Goal: Task Accomplishment & Management: Manage account settings

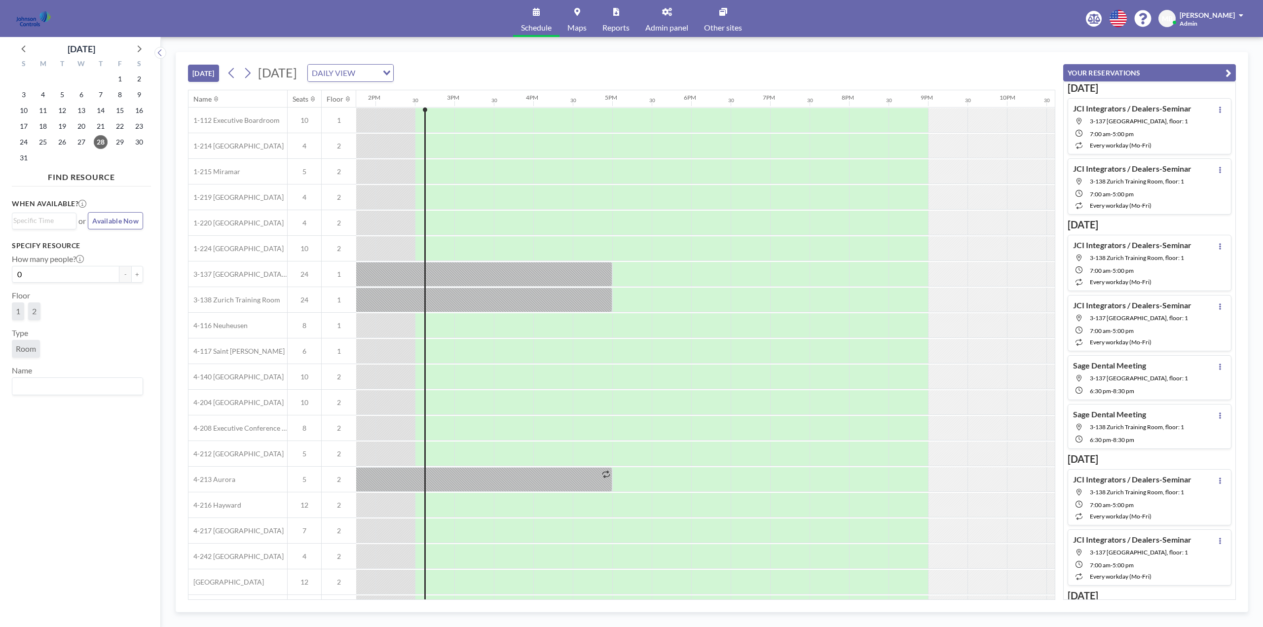
scroll to position [0, 1105]
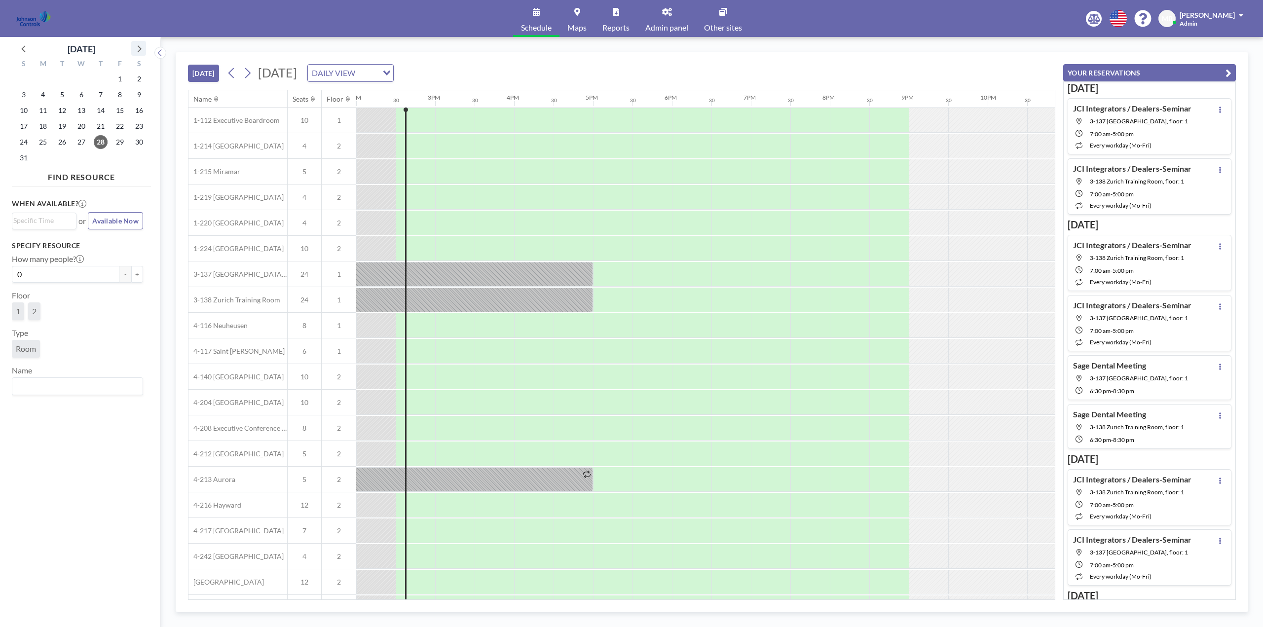
click at [143, 45] on icon at bounding box center [138, 48] width 13 height 13
click at [141, 47] on icon at bounding box center [138, 48] width 13 height 13
click at [84, 125] on span "22" at bounding box center [82, 126] width 14 height 14
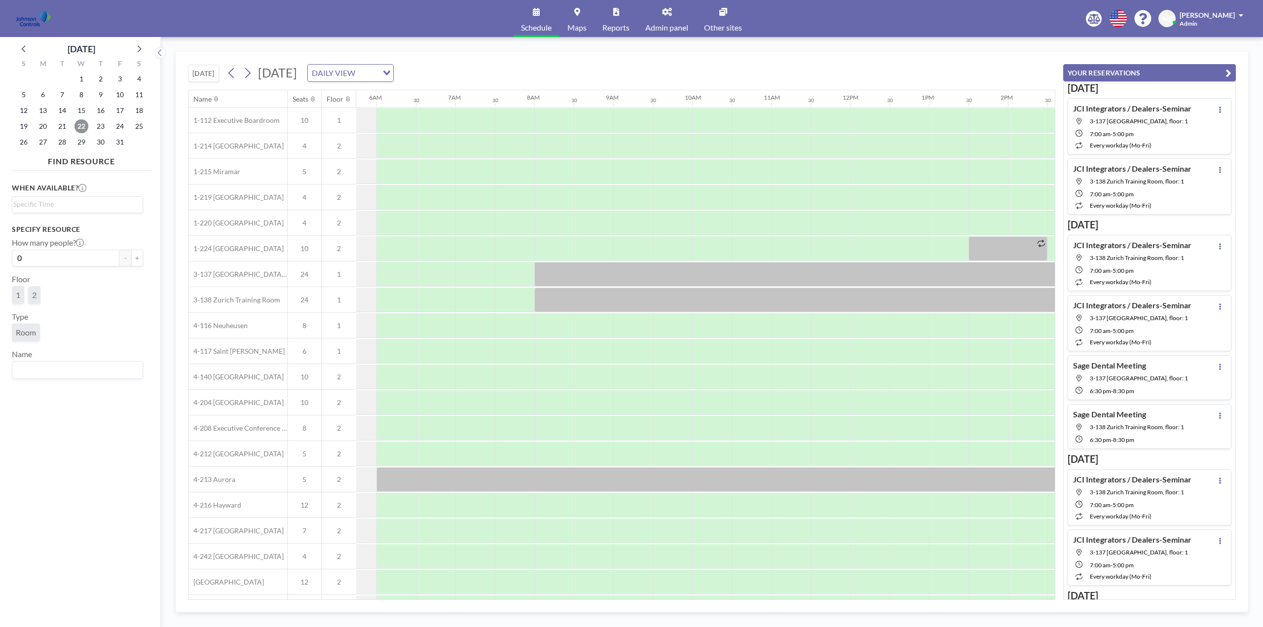
scroll to position [0, 592]
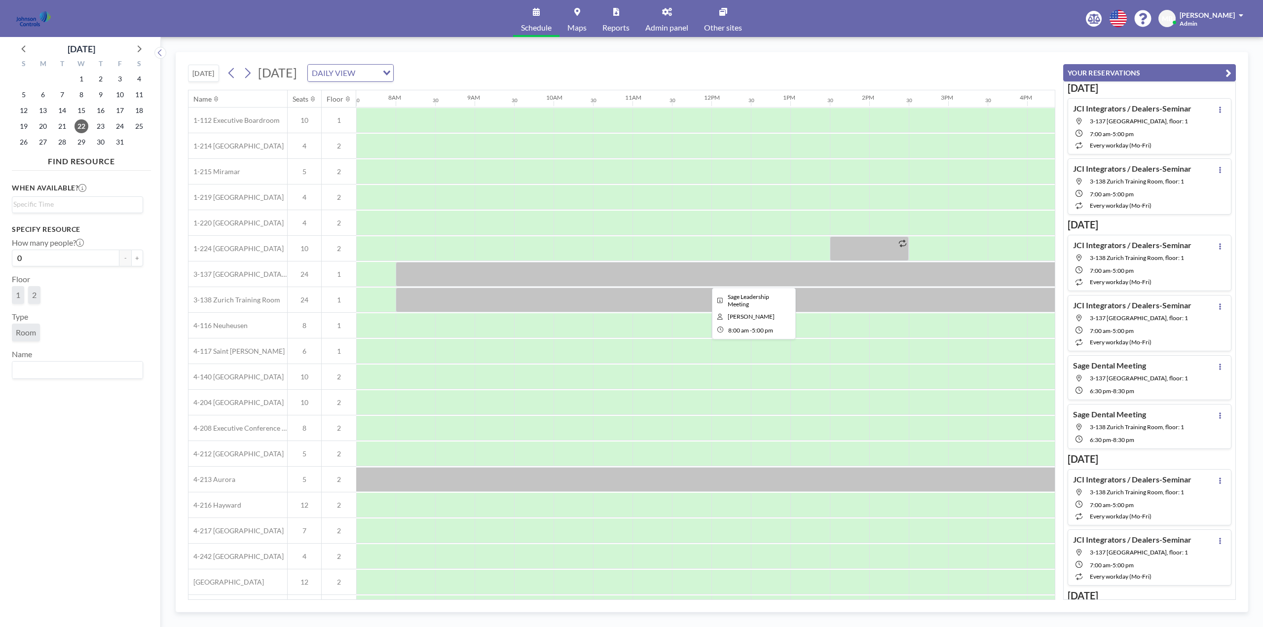
click at [764, 274] on div at bounding box center [751, 274] width 711 height 25
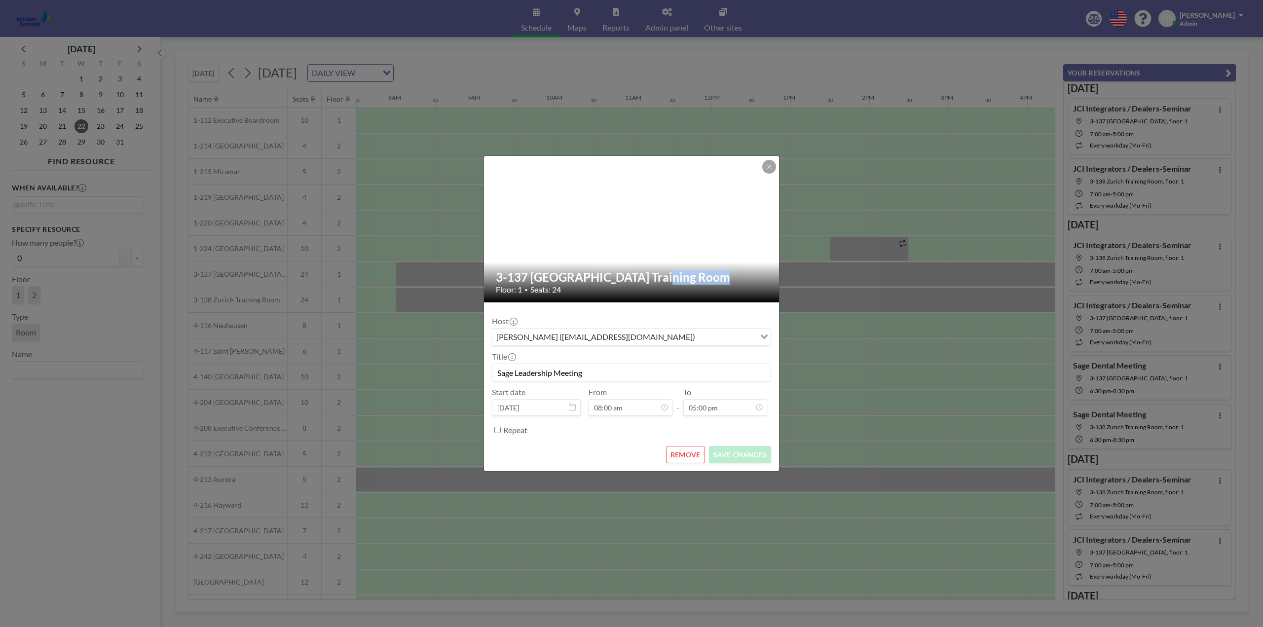
click at [764, 274] on h2 "3-137 [GEOGRAPHIC_DATA] Training Room" at bounding box center [632, 277] width 272 height 15
click at [685, 454] on button "REMOVE" at bounding box center [685, 454] width 39 height 17
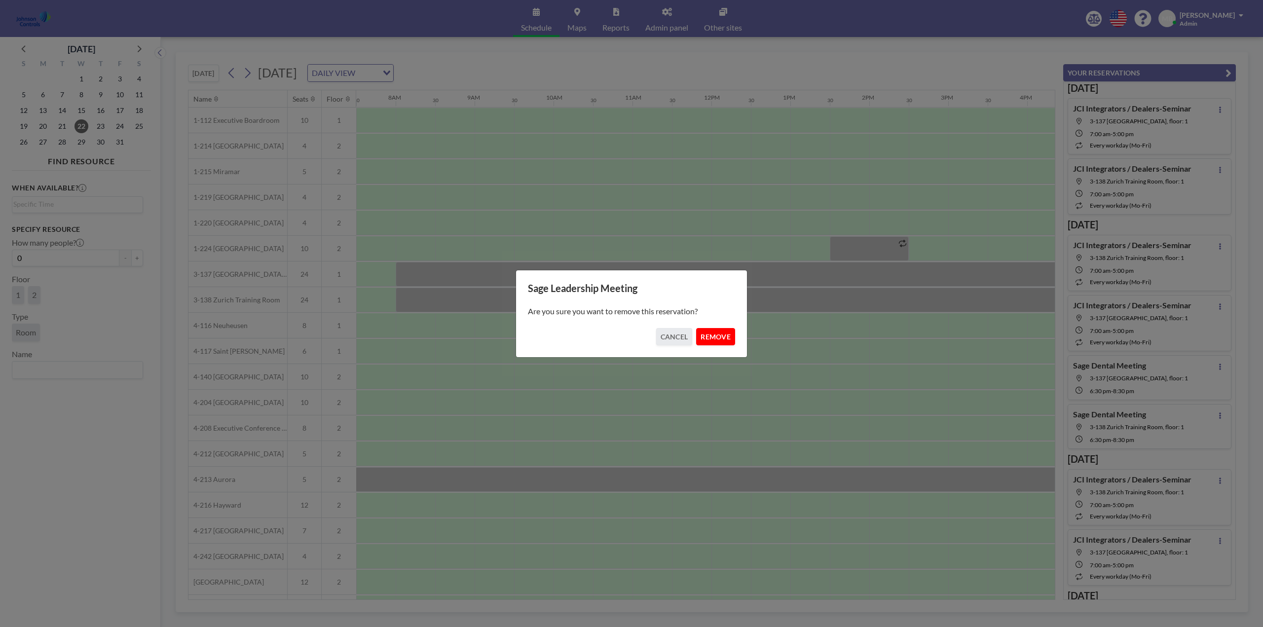
click at [720, 337] on button "REMOVE" at bounding box center [715, 336] width 39 height 17
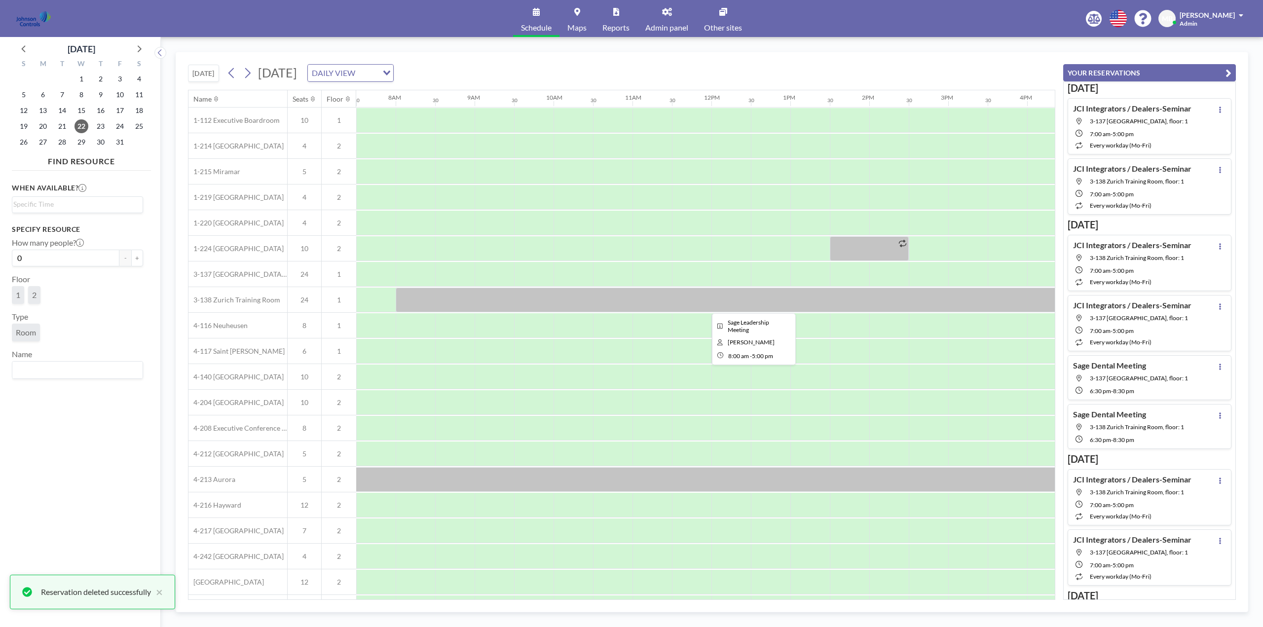
click at [706, 302] on div at bounding box center [751, 300] width 711 height 25
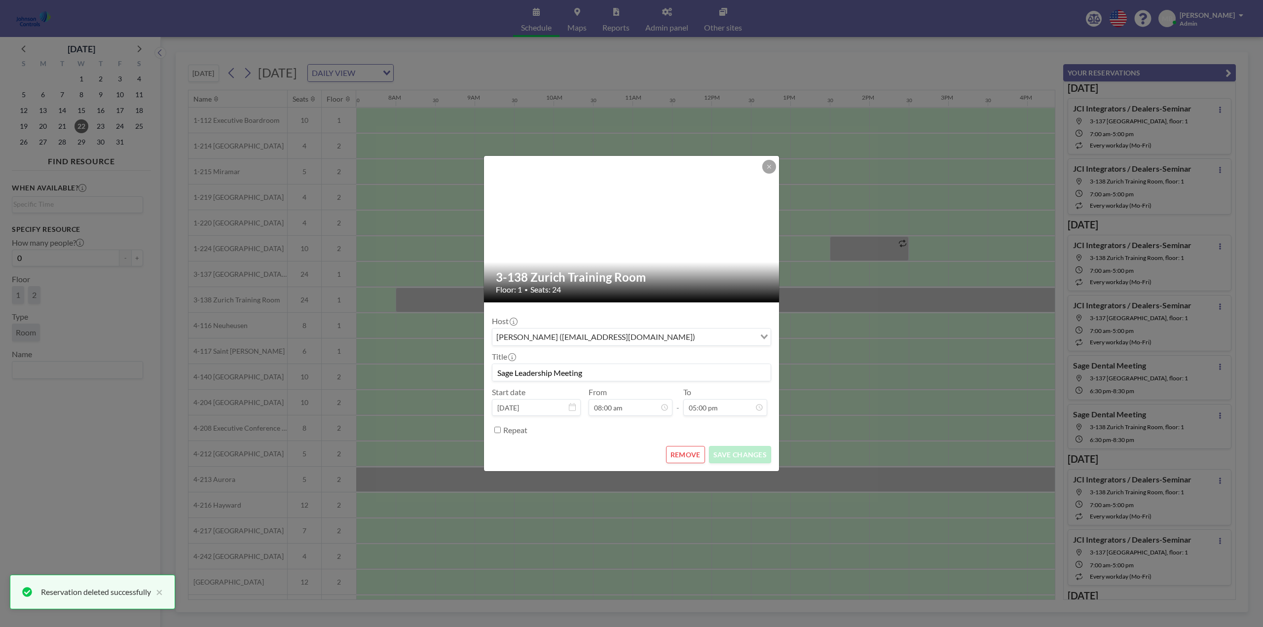
click at [694, 451] on button "REMOVE" at bounding box center [685, 454] width 39 height 17
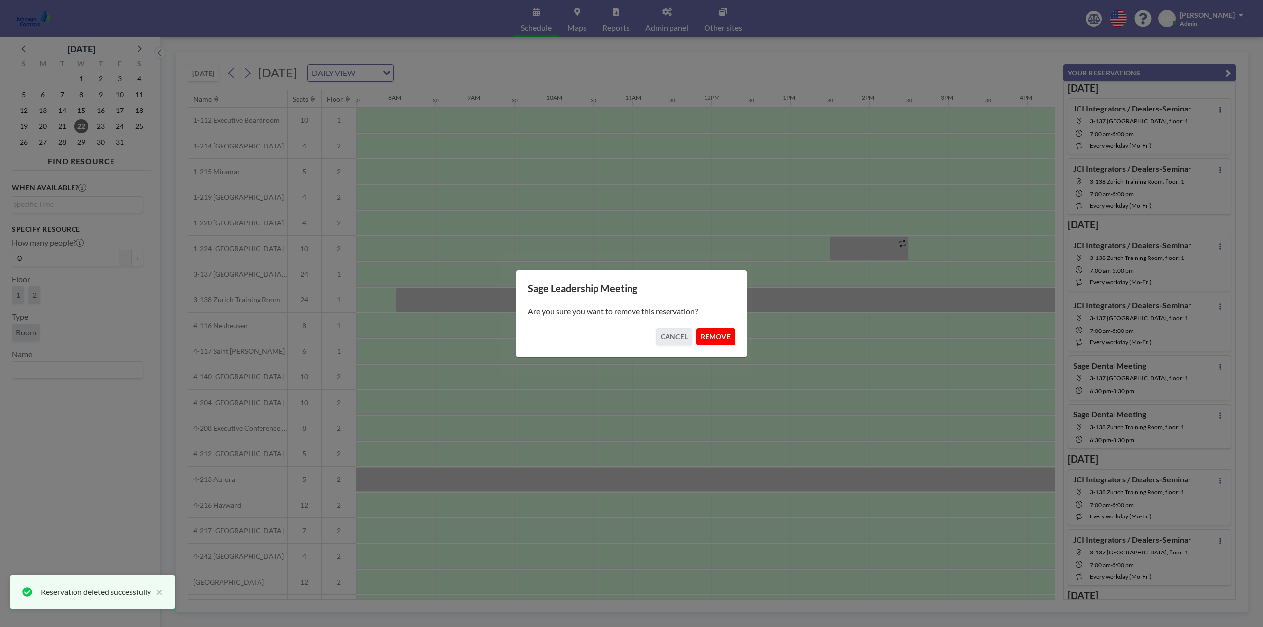
click at [724, 340] on button "REMOVE" at bounding box center [715, 336] width 39 height 17
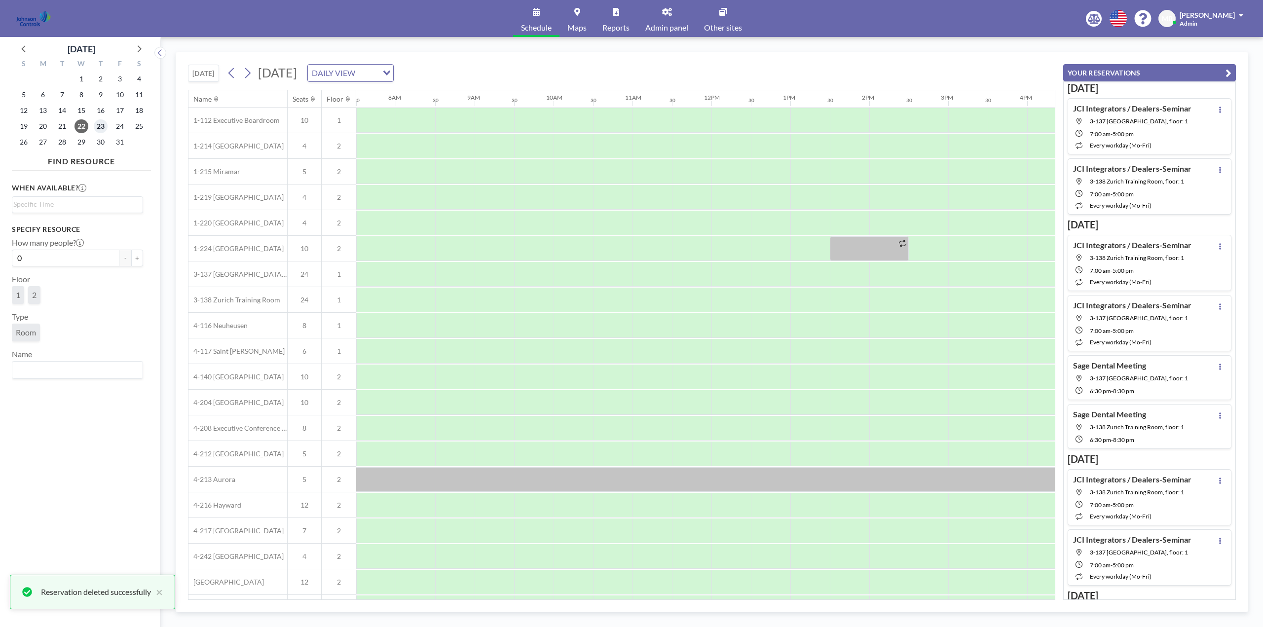
click at [101, 125] on span "23" at bounding box center [101, 126] width 14 height 14
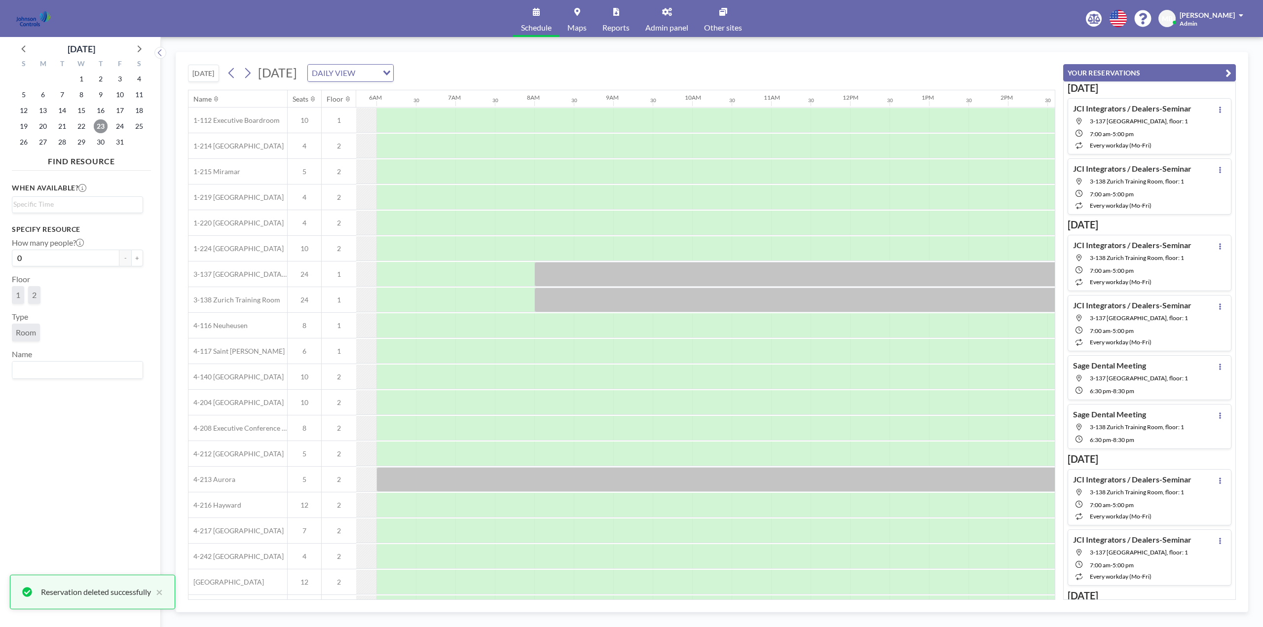
scroll to position [0, 592]
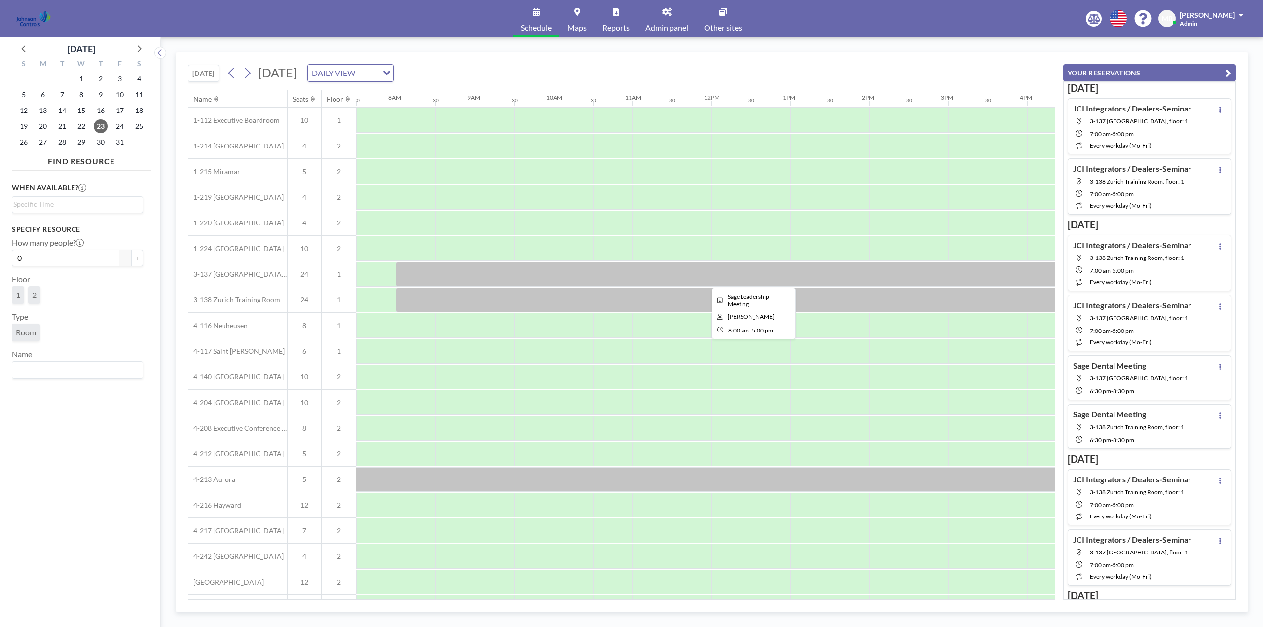
click at [596, 274] on div at bounding box center [751, 274] width 711 height 25
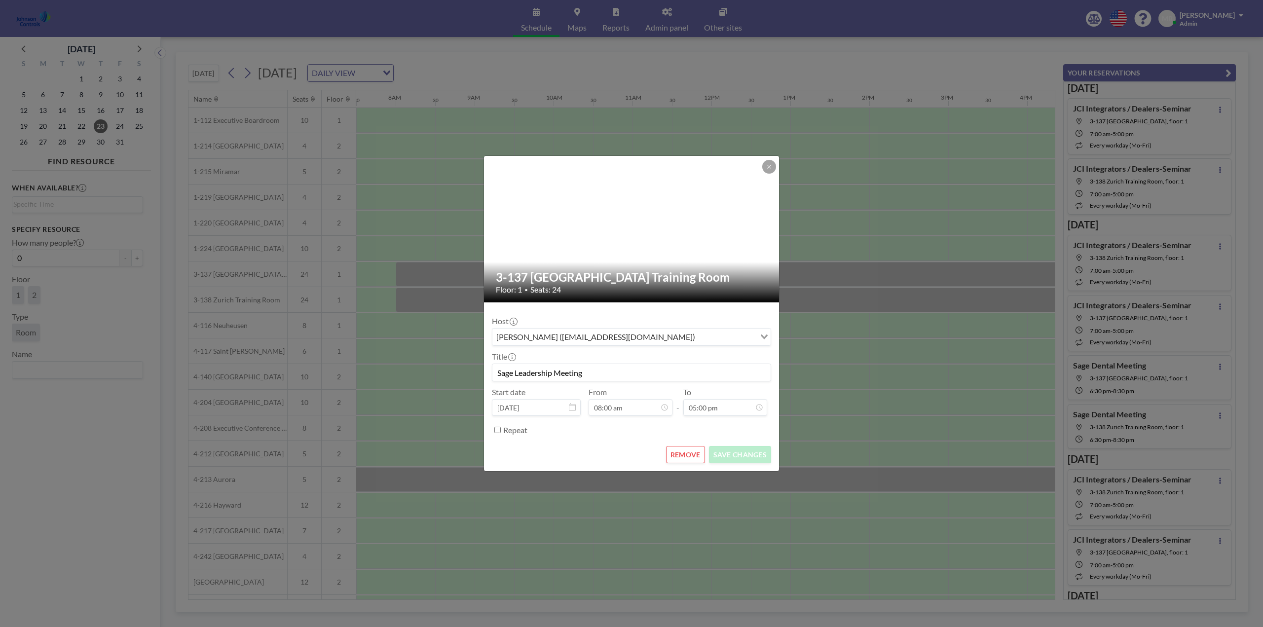
scroll to position [70, 0]
click at [693, 456] on button "REMOVE" at bounding box center [685, 454] width 39 height 17
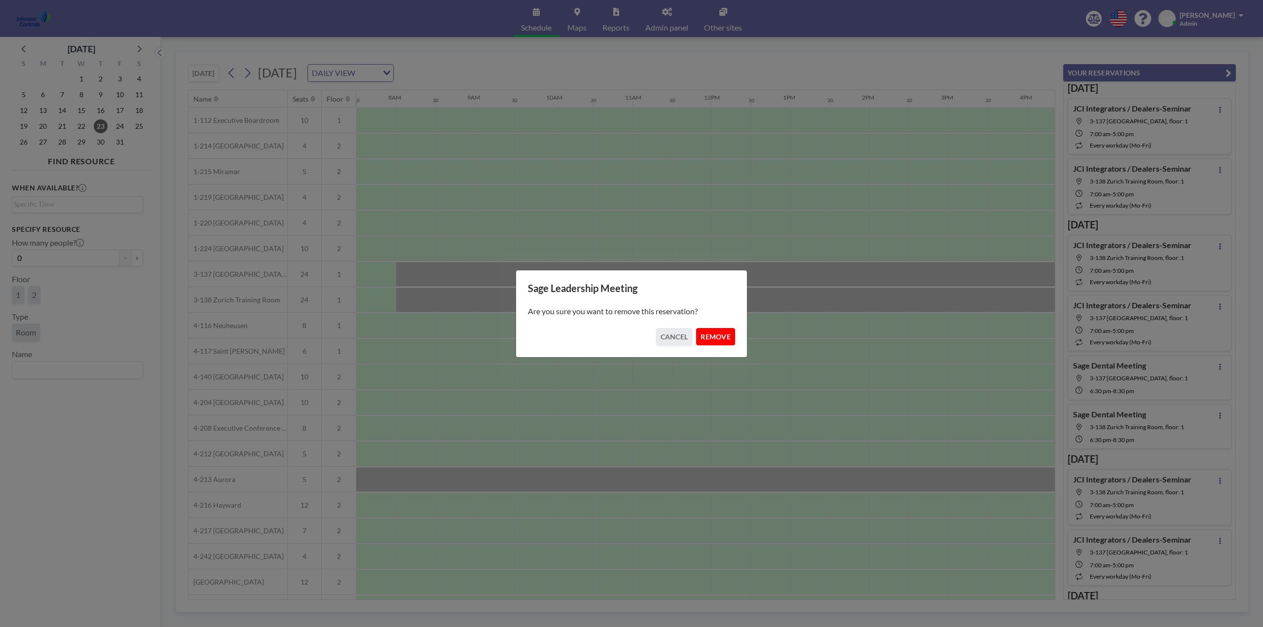
click at [713, 336] on button "REMOVE" at bounding box center [715, 336] width 39 height 17
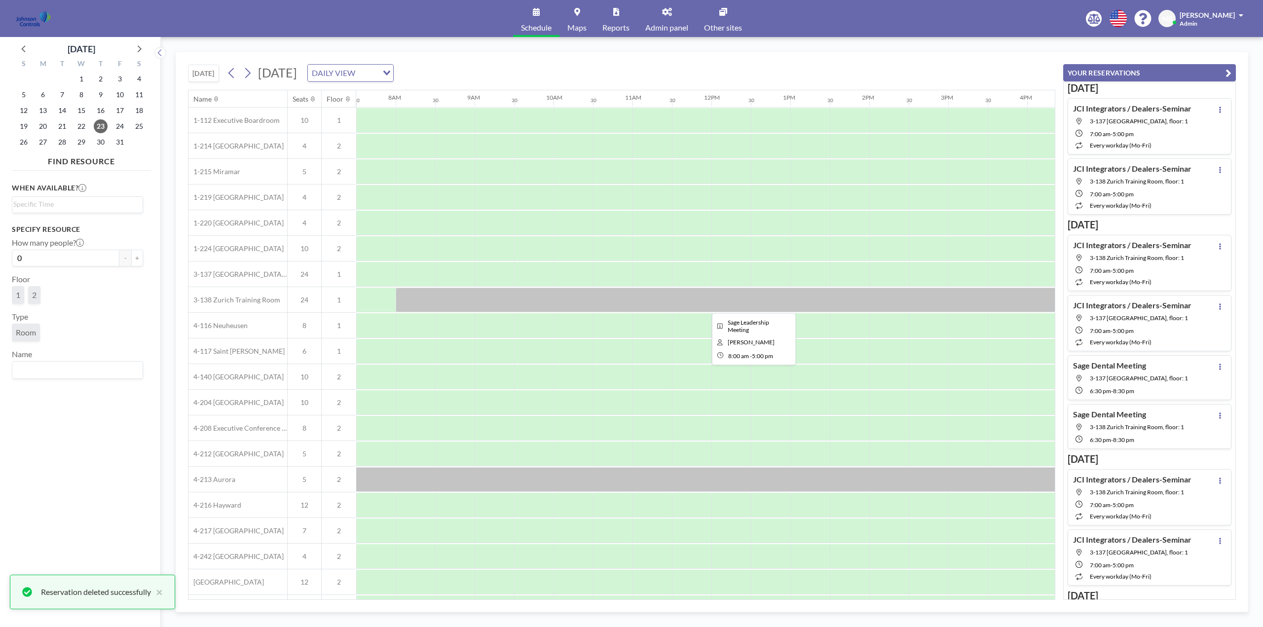
click at [696, 299] on div at bounding box center [751, 300] width 711 height 25
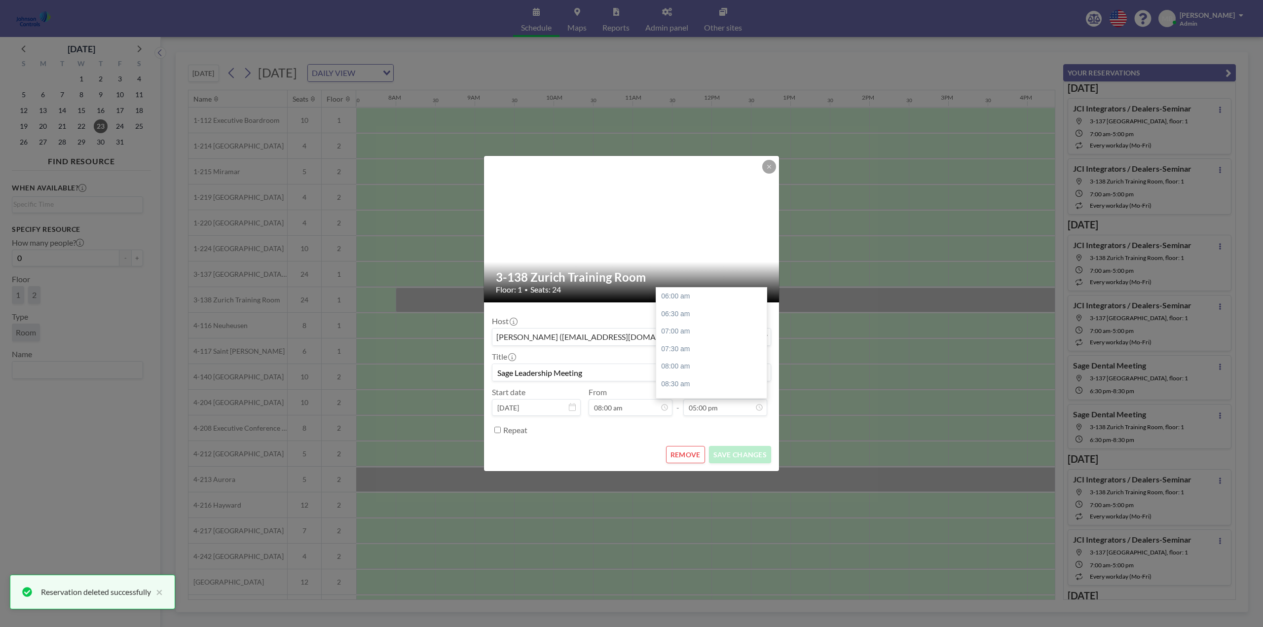
scroll to position [386, 0]
click at [692, 450] on button "REMOVE" at bounding box center [685, 454] width 39 height 17
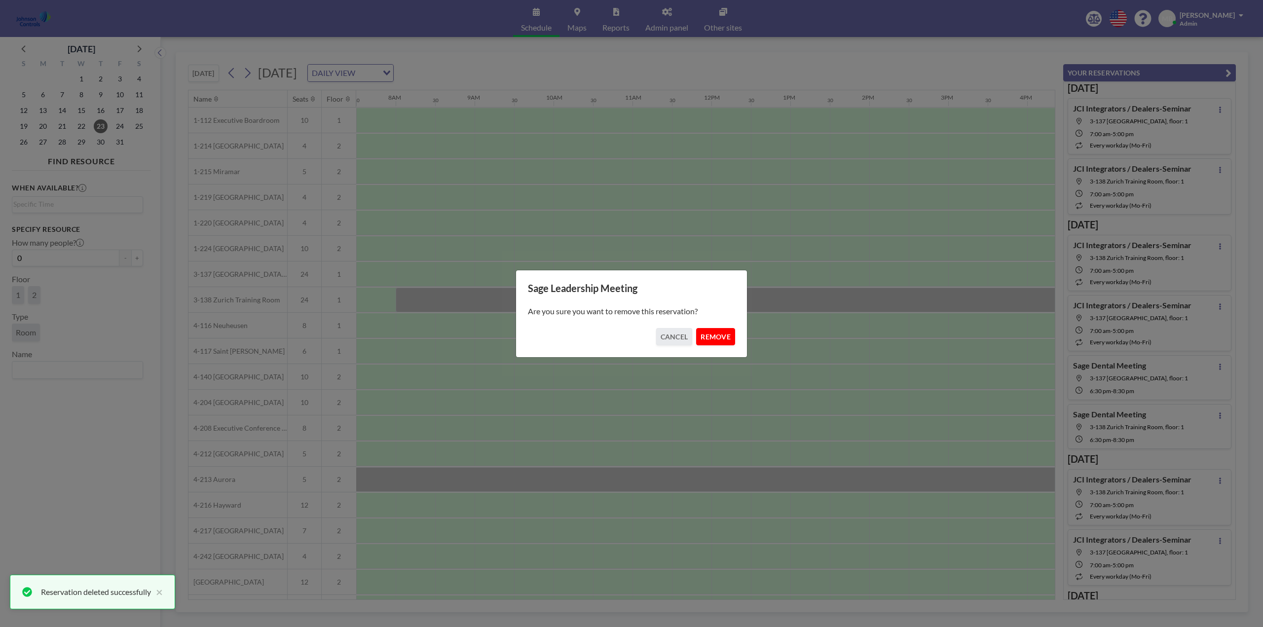
click at [722, 336] on button "REMOVE" at bounding box center [715, 336] width 39 height 17
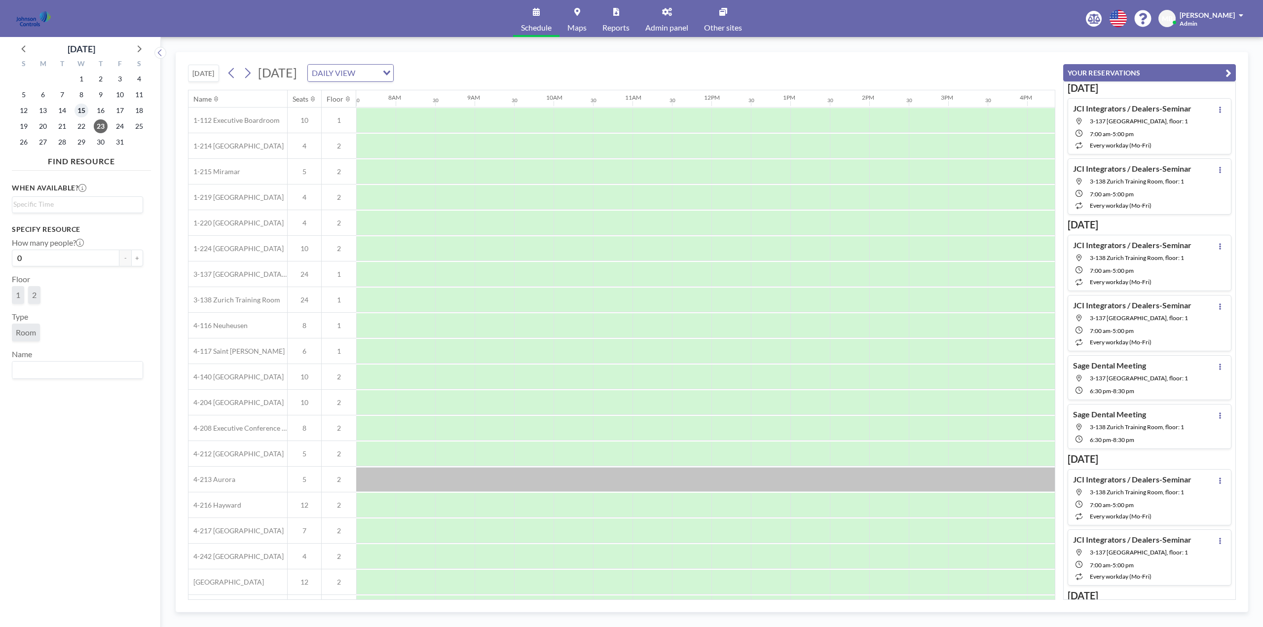
click at [78, 110] on span "15" at bounding box center [82, 111] width 14 height 14
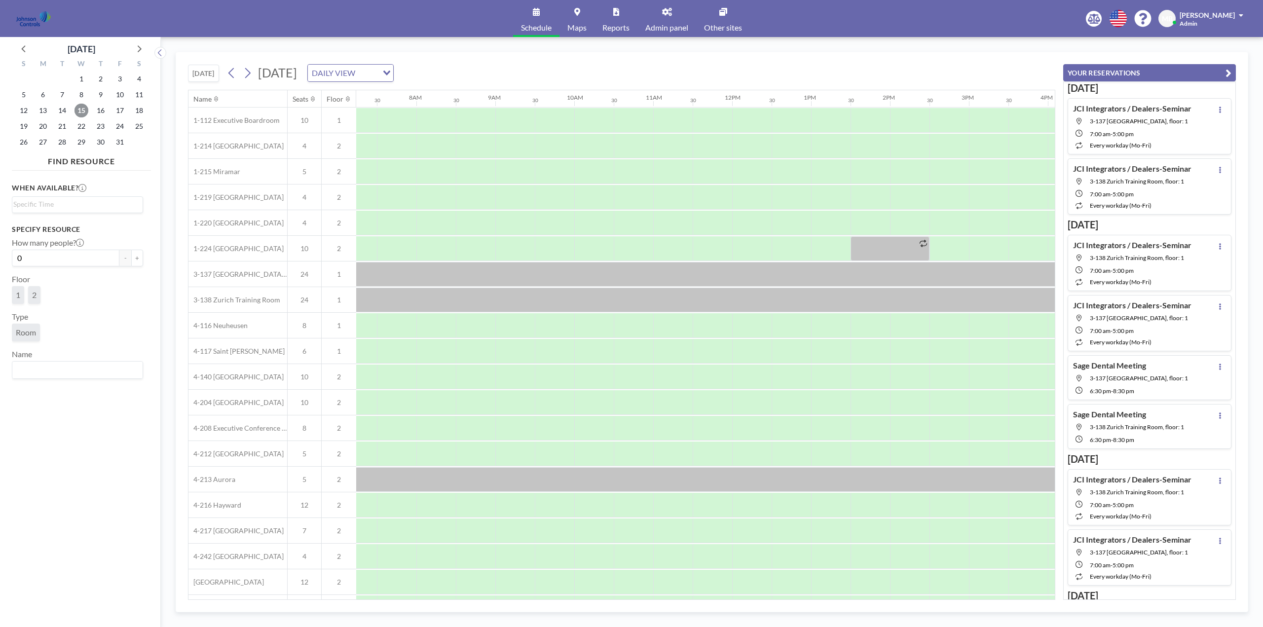
scroll to position [0, 592]
click at [45, 109] on span "13" at bounding box center [43, 111] width 14 height 14
click at [117, 112] on span "17" at bounding box center [120, 111] width 14 height 14
